Goal: Information Seeking & Learning: Learn about a topic

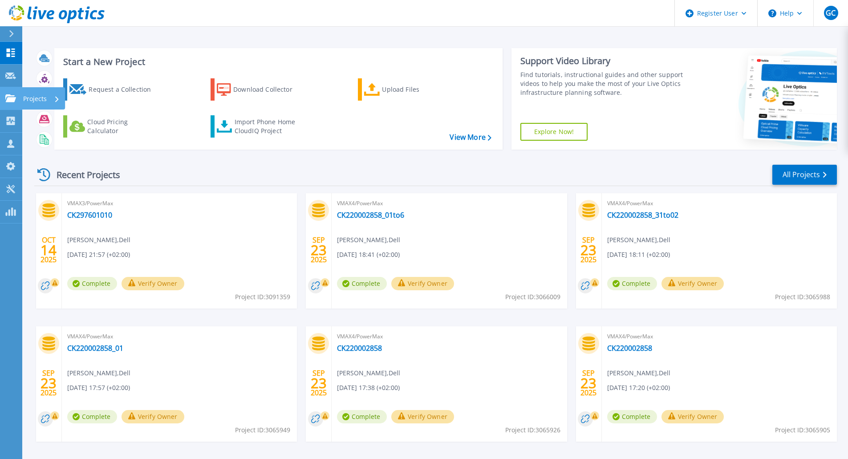
click at [12, 103] on link "Projects Projects" at bounding box center [11, 98] width 22 height 23
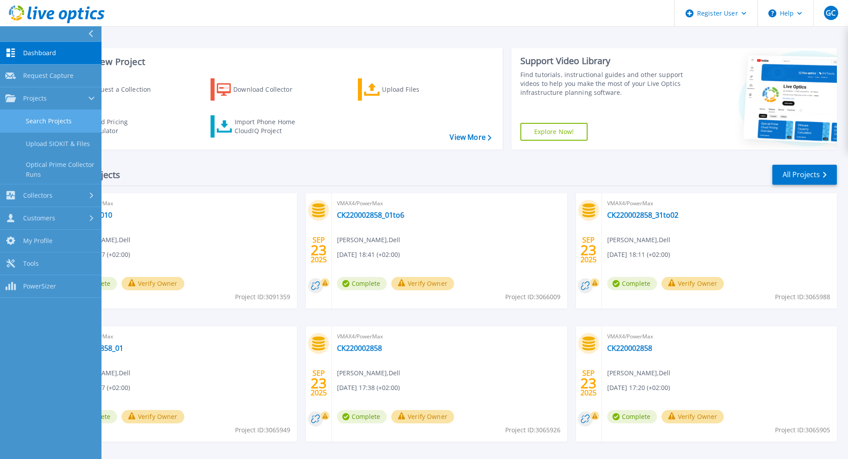
click at [69, 125] on link "Search Projects" at bounding box center [50, 121] width 101 height 23
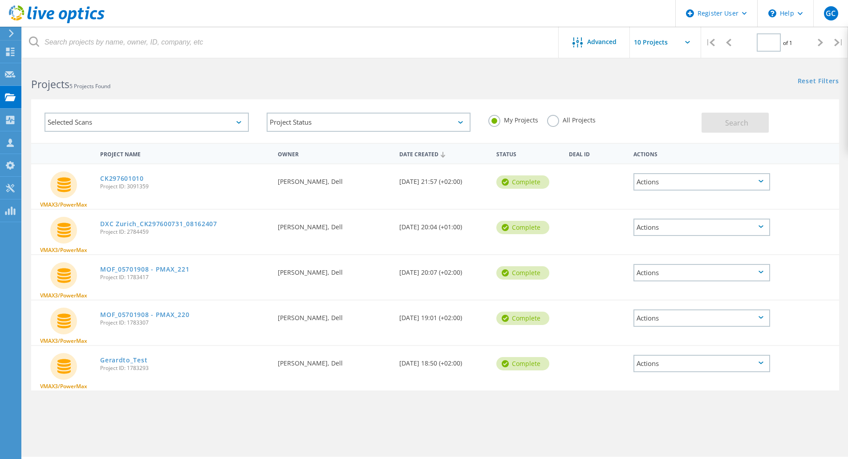
type input "1"
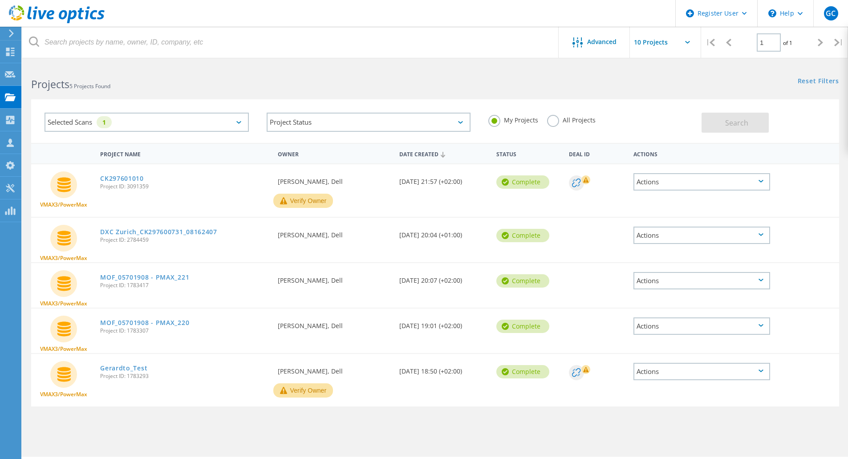
click at [243, 122] on div "Selected Scans 1" at bounding box center [147, 122] width 204 height 19
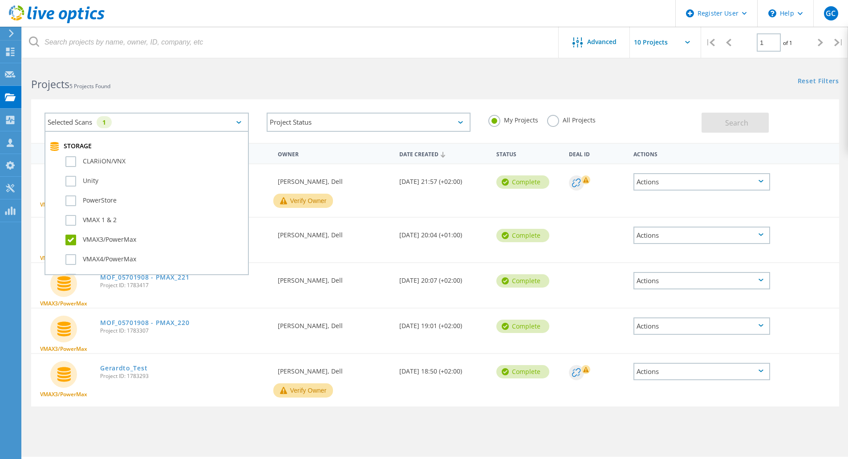
scroll to position [217, 0]
click at [75, 219] on label "VMAX3/PowerMax" at bounding box center [154, 218] width 178 height 11
click at [0, 0] on input "VMAX3/PowerMax" at bounding box center [0, 0] width 0 height 0
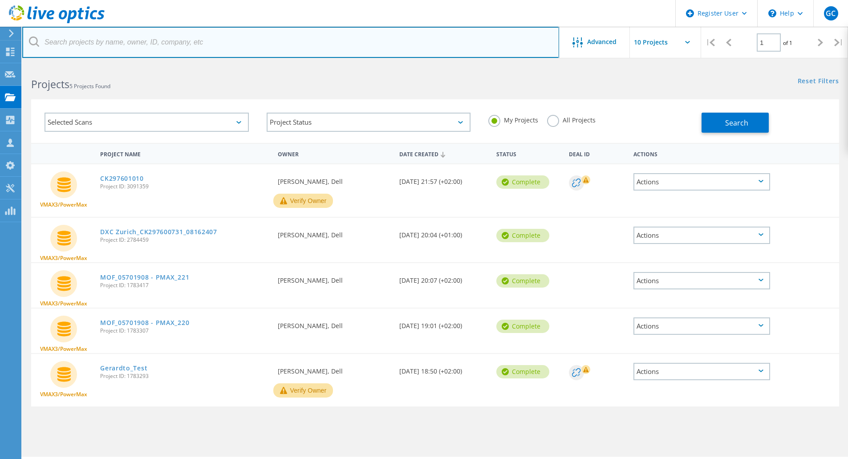
click at [190, 47] on input "text" at bounding box center [290, 42] width 537 height 31
type input "3046249"
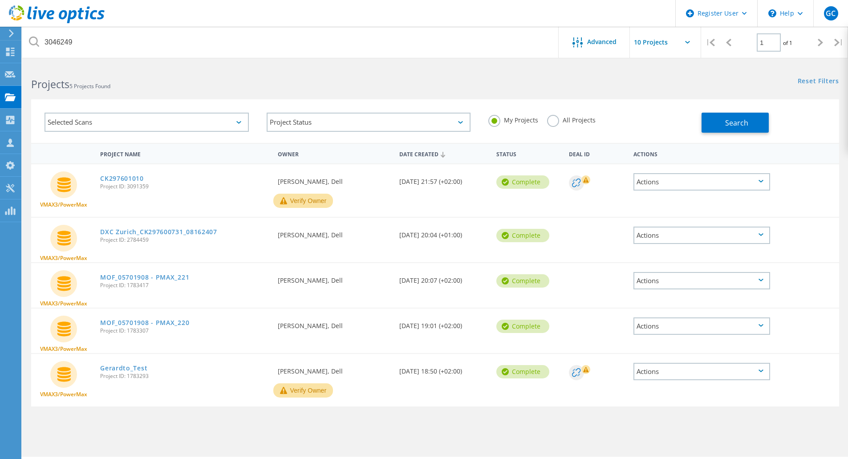
click at [554, 120] on label "All Projects" at bounding box center [571, 119] width 49 height 8
click at [0, 0] on input "All Projects" at bounding box center [0, 0] width 0 height 0
click at [717, 126] on button "Search" at bounding box center [734, 123] width 67 height 20
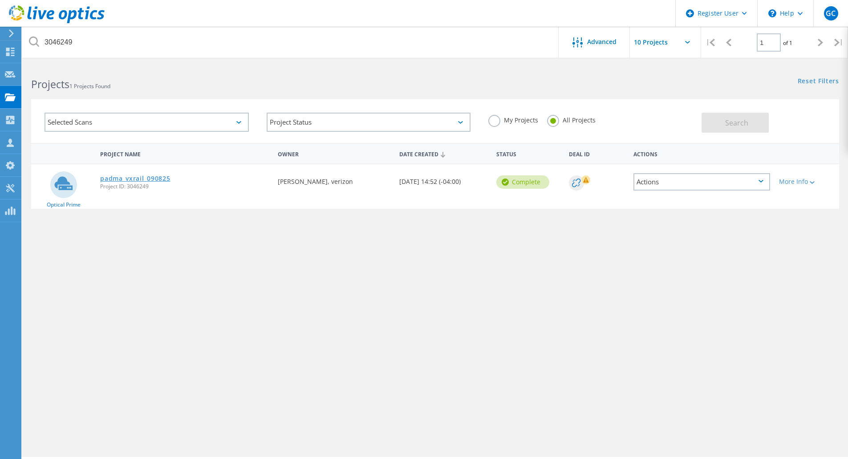
click at [149, 178] on link "padma_vxrail_090825" at bounding box center [135, 178] width 70 height 6
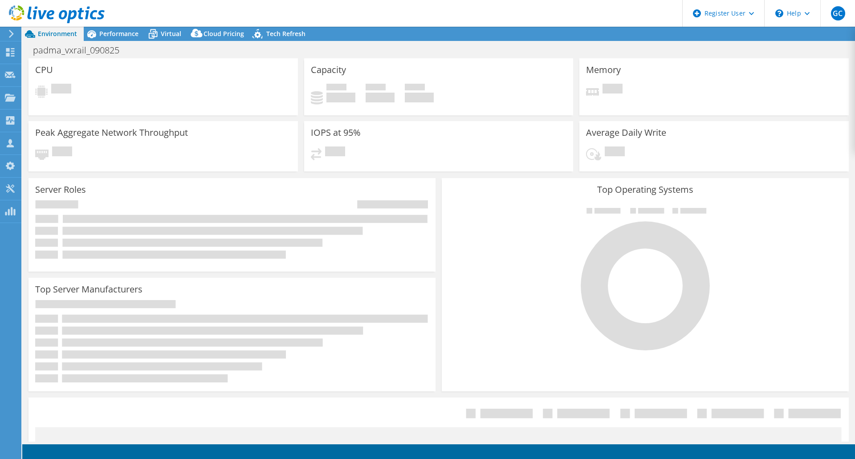
select select "USD"
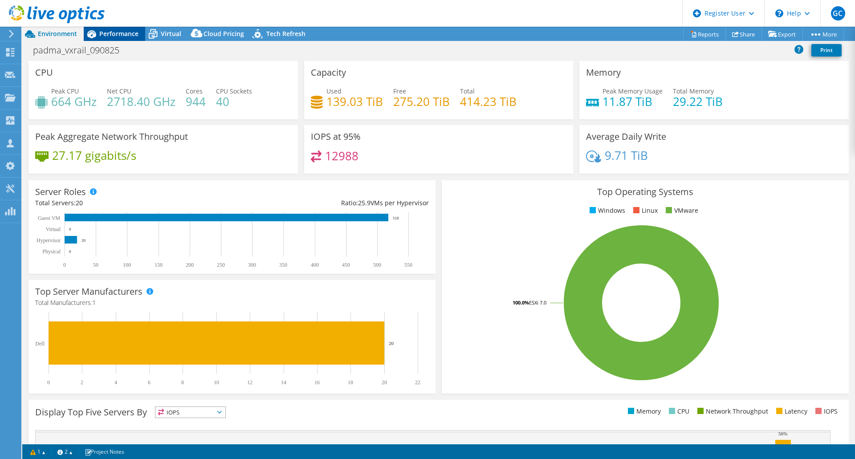
click at [116, 32] on span "Performance" at bounding box center [118, 33] width 39 height 8
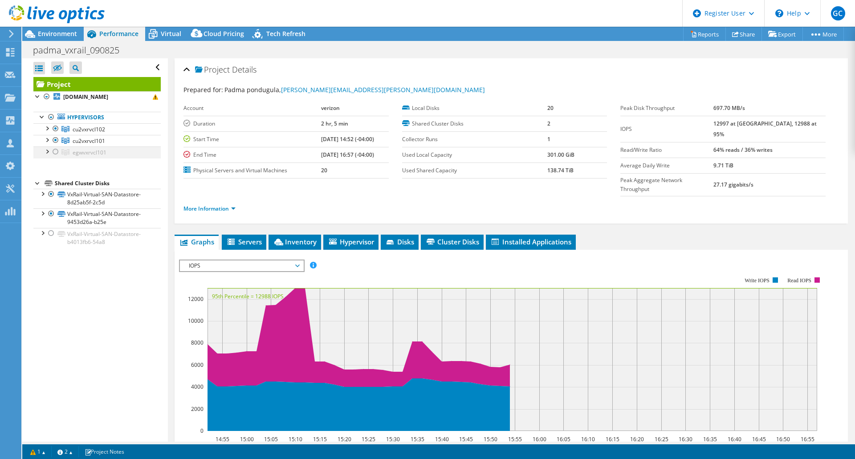
click at [44, 151] on div at bounding box center [46, 150] width 9 height 9
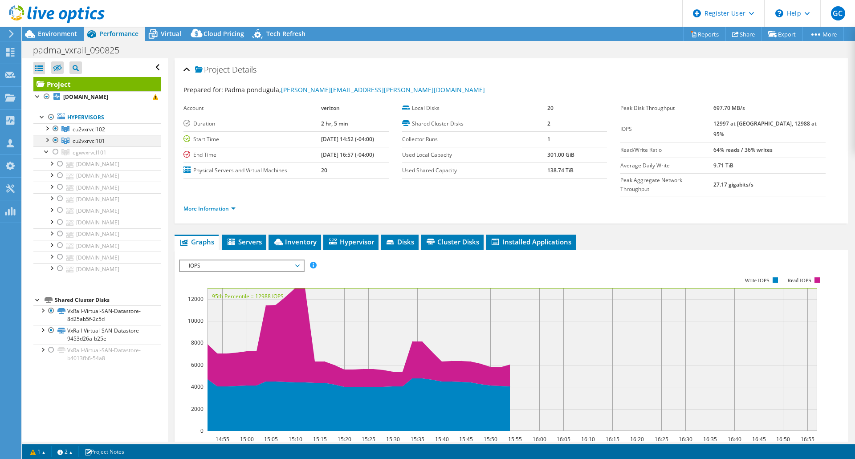
click at [47, 141] on div at bounding box center [46, 139] width 9 height 9
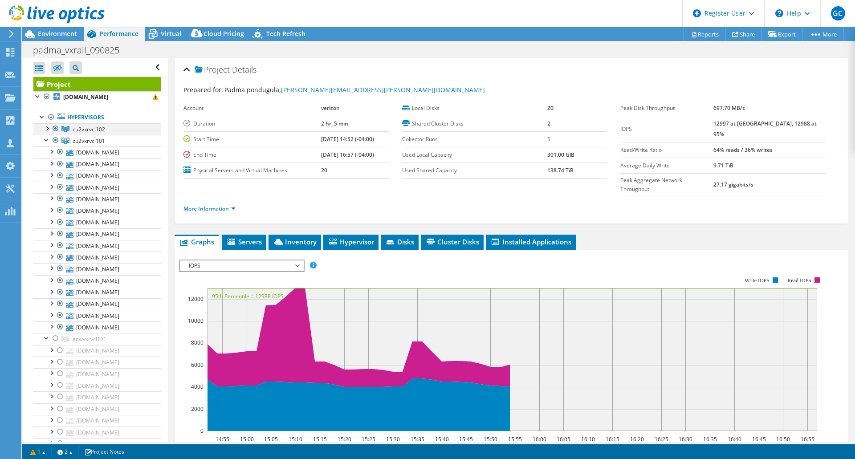
click at [48, 126] on div at bounding box center [46, 127] width 9 height 9
click at [57, 128] on div at bounding box center [55, 128] width 9 height 11
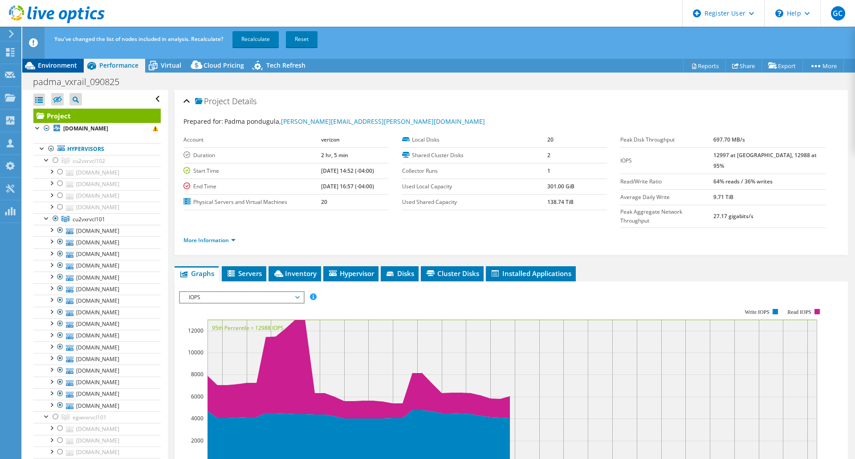
click at [57, 71] on div "Environment" at bounding box center [52, 65] width 61 height 14
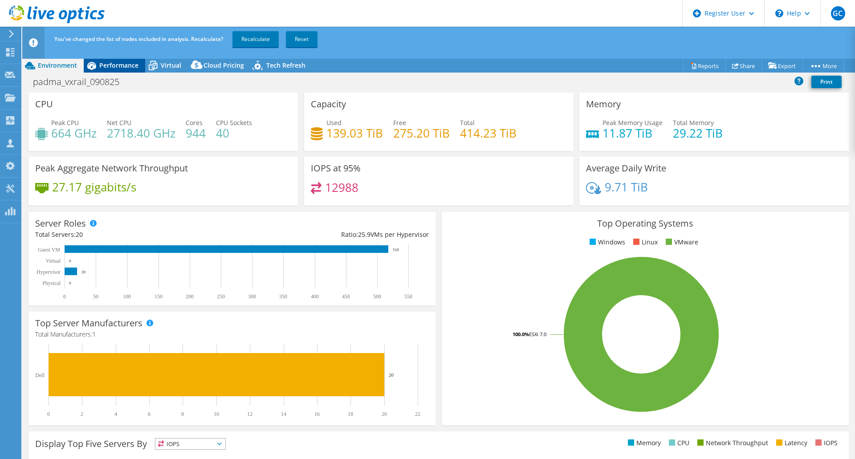
click at [121, 65] on span "Performance" at bounding box center [118, 65] width 39 height 8
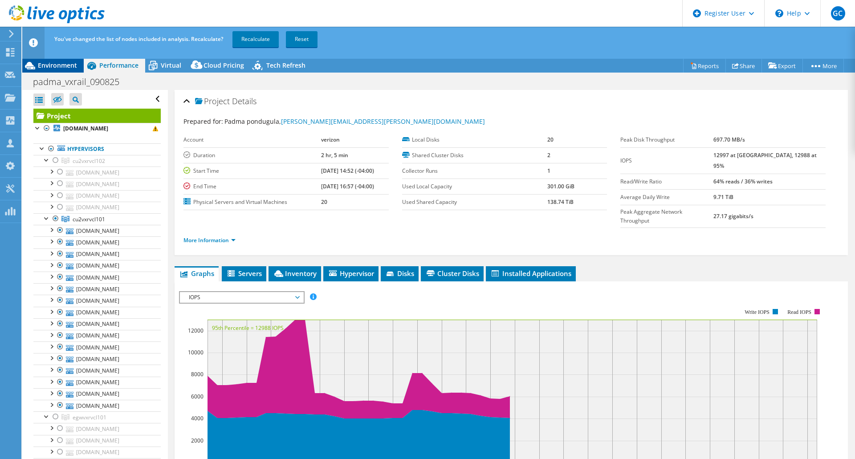
click at [63, 65] on span "Environment" at bounding box center [57, 65] width 39 height 8
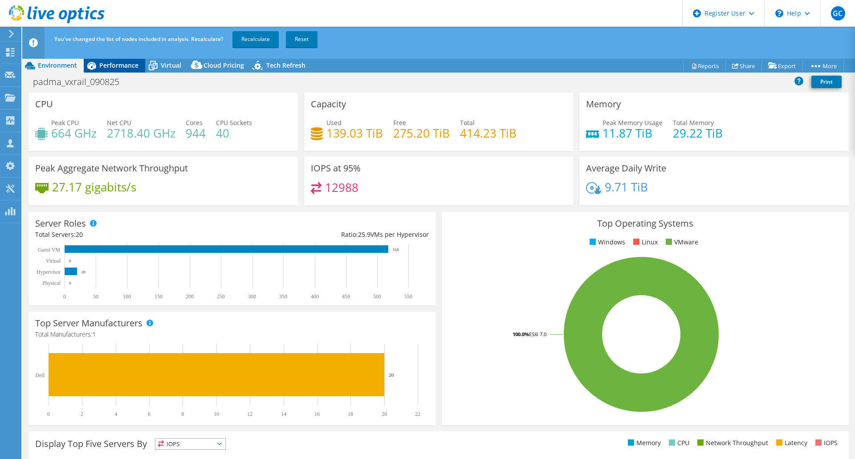
click at [119, 63] on span "Performance" at bounding box center [118, 65] width 39 height 8
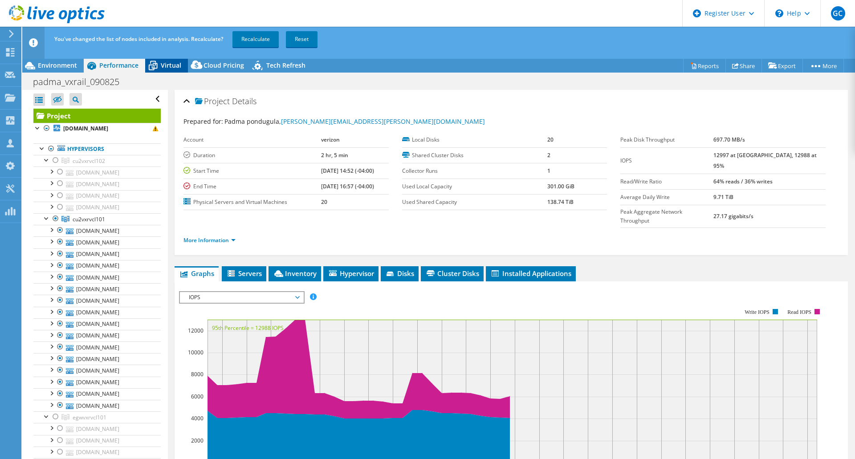
click at [168, 68] on span "Virtual" at bounding box center [171, 65] width 20 height 8
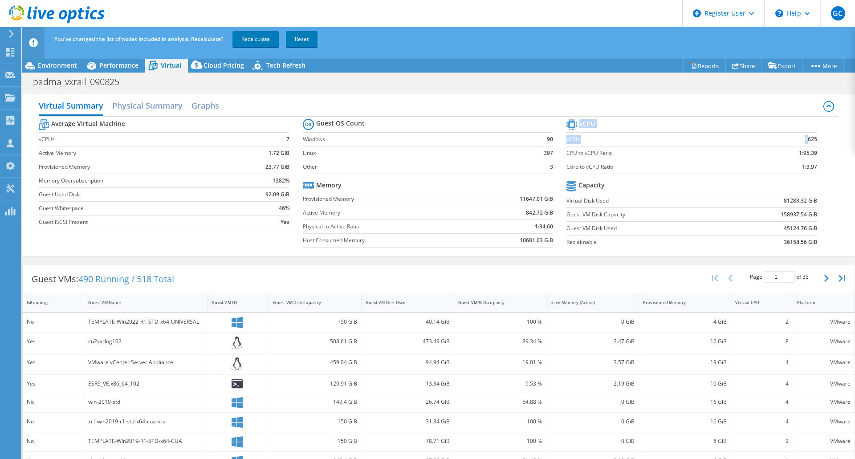
drag, startPoint x: 806, startPoint y: 139, endPoint x: 815, endPoint y: 139, distance: 8.5
click at [815, 139] on section "vCPU vCPU 3625 CPU to vCPU Ratio 1:95.39 Core to vCPU Ratio 1:3.97 Capacity Vir…" at bounding box center [697, 185] width 263 height 137
click at [777, 138] on td "3625" at bounding box center [784, 139] width 66 height 14
drag, startPoint x: 798, startPoint y: 138, endPoint x: 809, endPoint y: 138, distance: 10.7
click at [809, 138] on b "3625" at bounding box center [810, 139] width 12 height 9
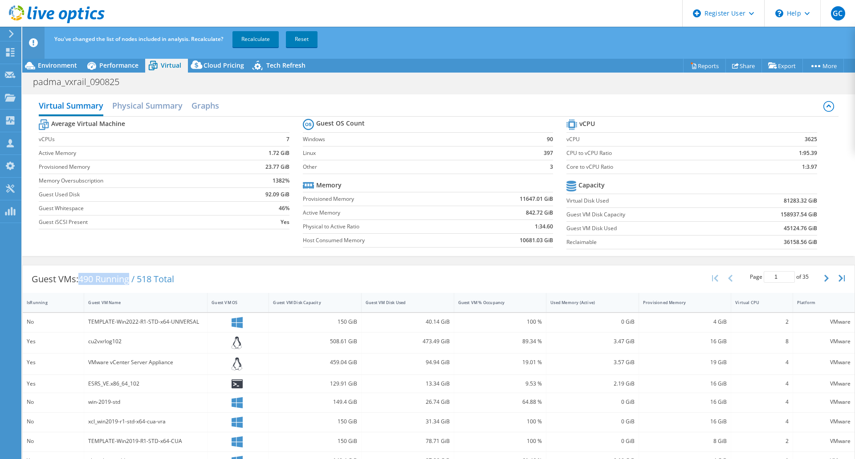
drag, startPoint x: 82, startPoint y: 280, endPoint x: 134, endPoint y: 283, distance: 51.7
click at [134, 283] on span "490 Running / 518 Total" at bounding box center [126, 279] width 96 height 12
click at [114, 60] on div "Performance" at bounding box center [114, 65] width 61 height 14
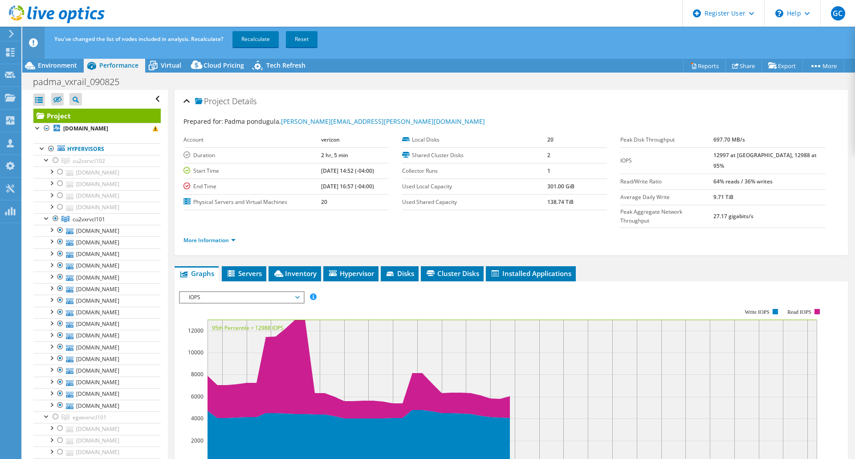
click at [238, 235] on li "More Information" at bounding box center [211, 240] width 57 height 10
click at [235, 236] on link "More Information" at bounding box center [209, 240] width 52 height 8
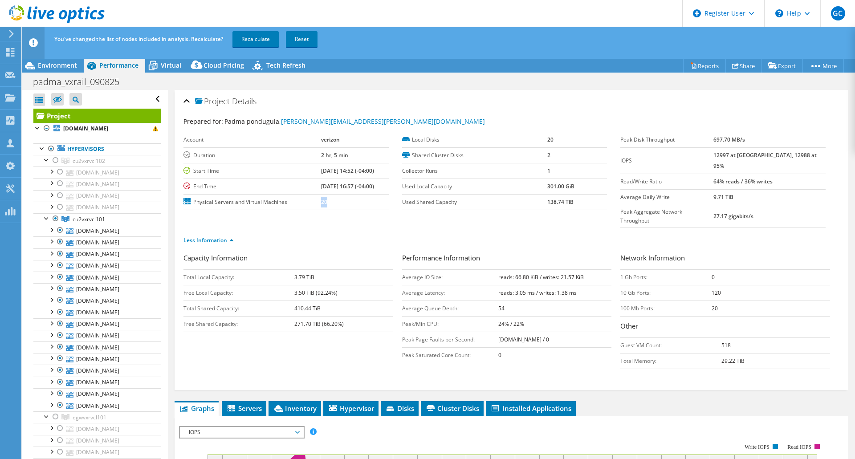
drag, startPoint x: 325, startPoint y: 201, endPoint x: 308, endPoint y: 203, distance: 17.5
click at [308, 203] on tr "Physical Servers and Virtual Machines 20" at bounding box center [285, 202] width 205 height 16
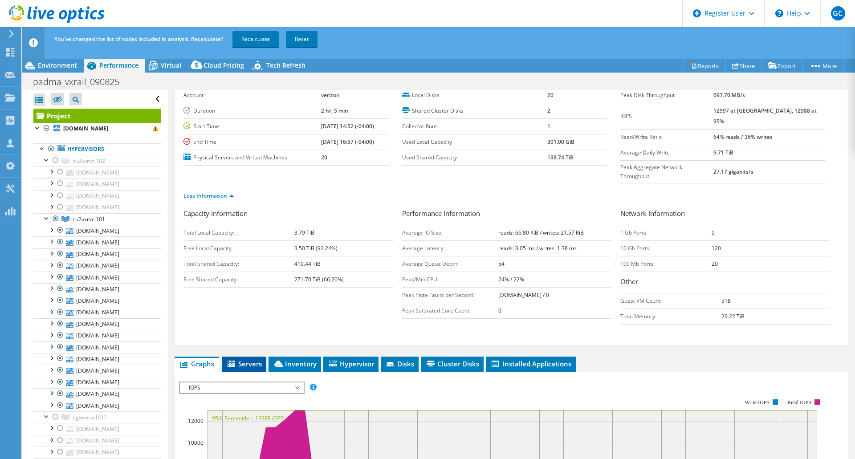
click at [244, 359] on span "Servers" at bounding box center [244, 363] width 36 height 9
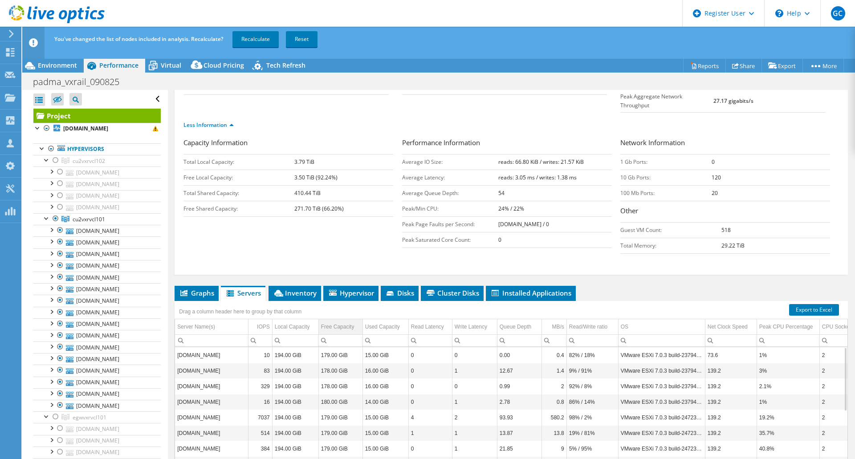
scroll to position [148, 0]
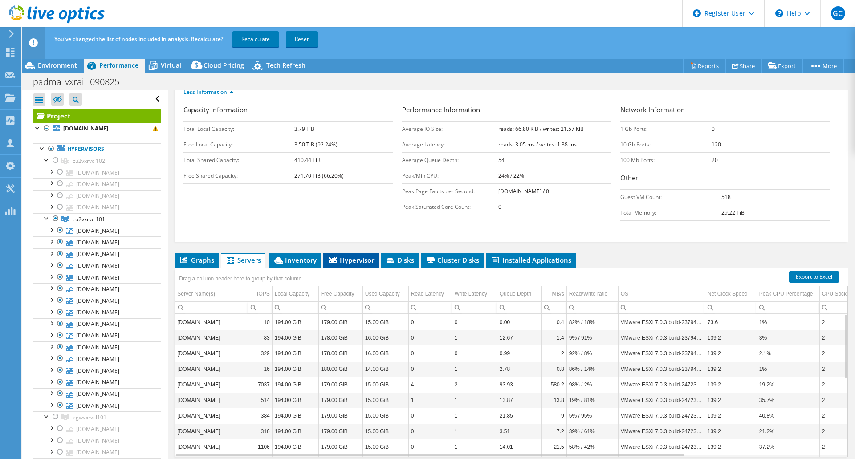
click at [350, 255] on span "Hypervisor" at bounding box center [351, 259] width 46 height 9
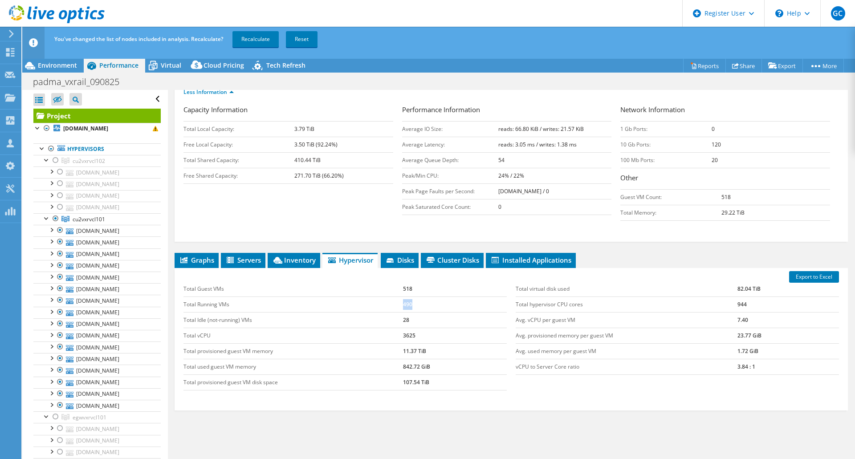
drag, startPoint x: 412, startPoint y: 285, endPoint x: 318, endPoint y: 287, distance: 93.5
click at [393, 296] on tr "Total Running VMs 490" at bounding box center [344, 304] width 323 height 16
click at [293, 255] on span "Inventory" at bounding box center [294, 259] width 44 height 9
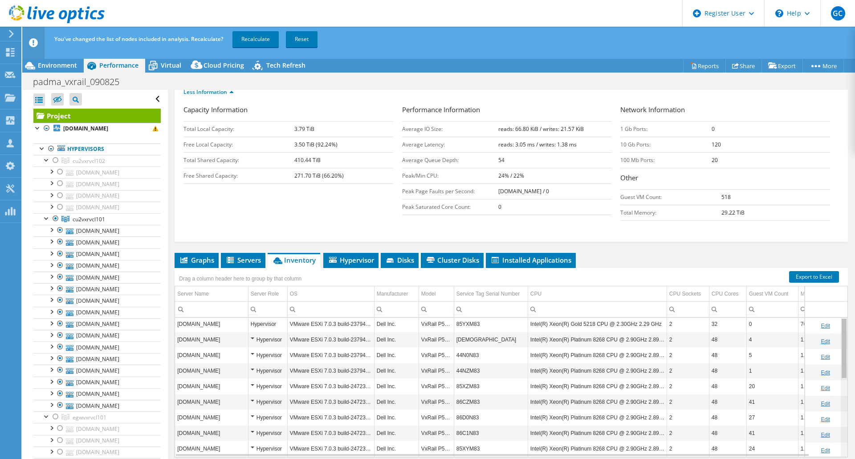
scroll to position [0, 0]
drag, startPoint x: 837, startPoint y: 324, endPoint x: 827, endPoint y: 324, distance: 9.8
click at [843, 331] on body "GC Dell User Gerardo Consuegra Gerardo.Consuegra@dell.com Dell My Profile Log O…" at bounding box center [427, 229] width 855 height 459
click at [248, 255] on span "Servers" at bounding box center [243, 259] width 36 height 9
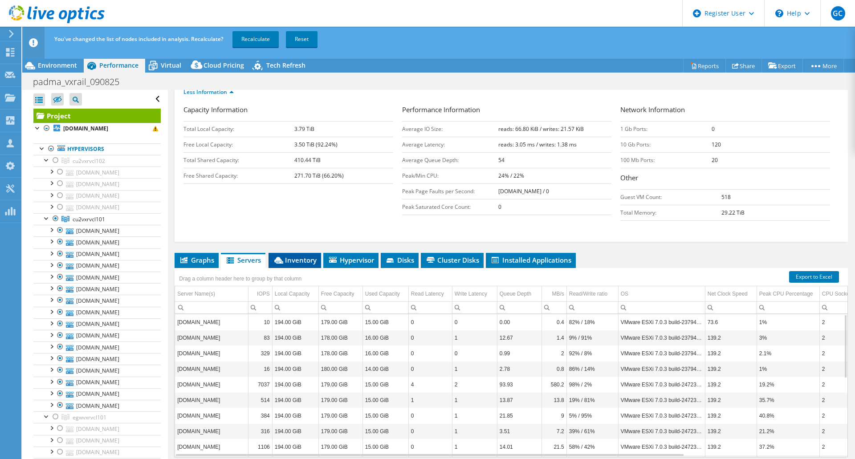
click at [307, 255] on span "Inventory" at bounding box center [295, 259] width 44 height 9
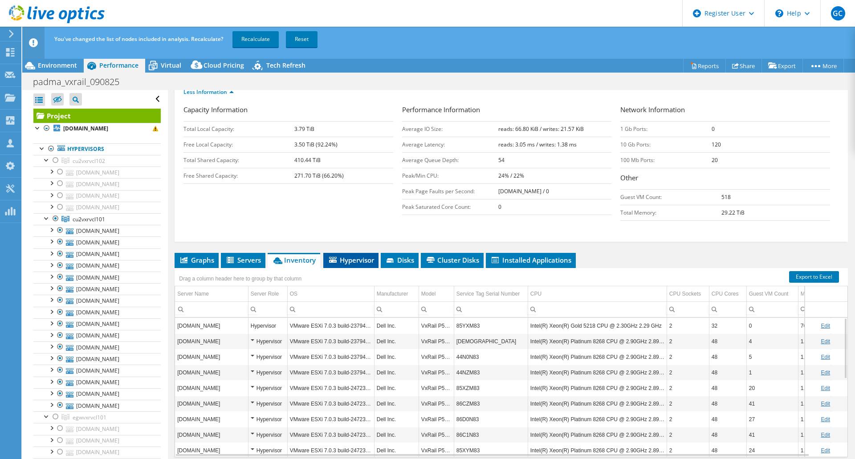
click at [352, 255] on span "Hypervisor" at bounding box center [351, 259] width 46 height 9
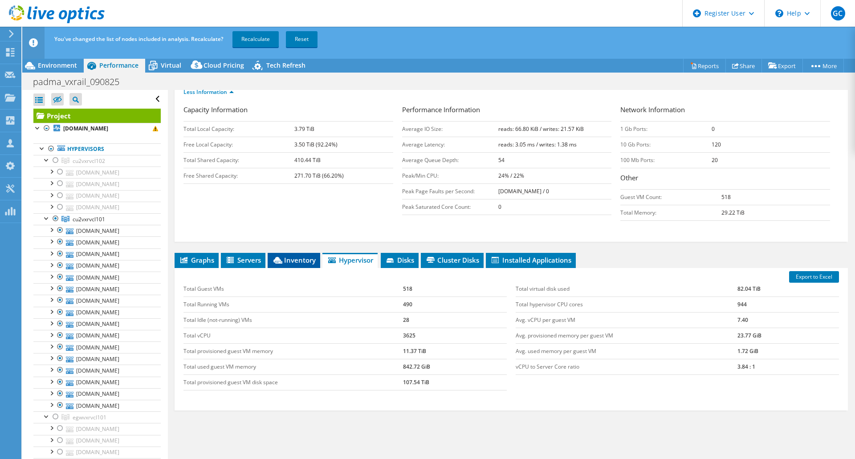
click at [292, 255] on span "Inventory" at bounding box center [294, 259] width 44 height 9
